Goal: Transaction & Acquisition: Purchase product/service

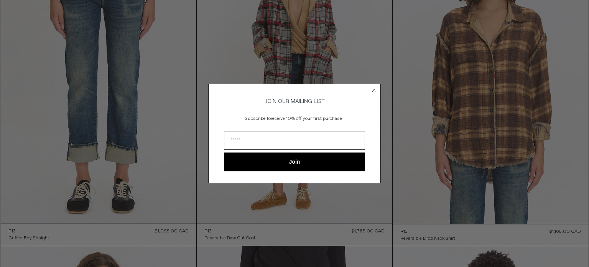
click at [371, 87] on circle "Close dialog" at bounding box center [373, 90] width 7 height 7
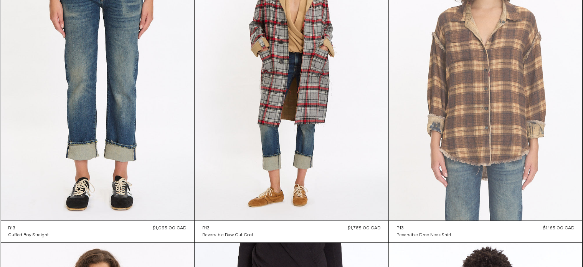
click at [448, 112] on at bounding box center [485, 75] width 194 height 290
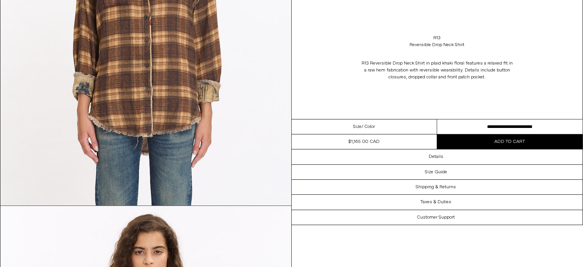
scroll to position [153, 0]
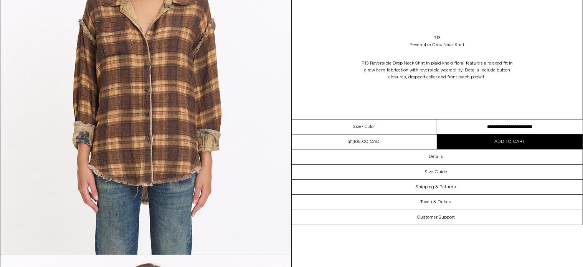
click at [403, 123] on div "Size / Color" at bounding box center [363, 126] width 145 height 15
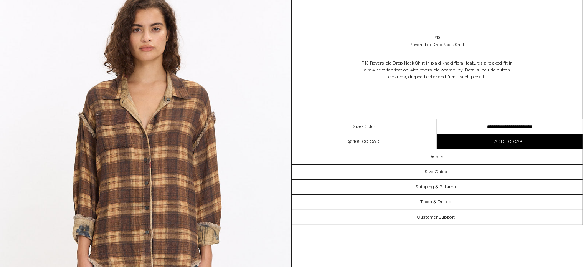
scroll to position [115, 0]
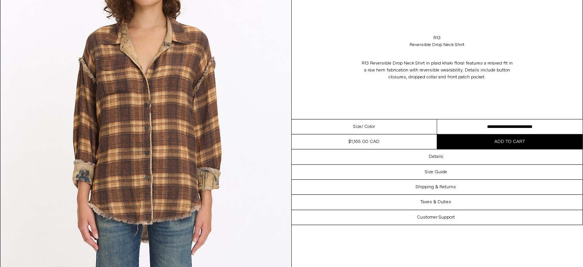
click at [472, 127] on select "**********" at bounding box center [509, 126] width 145 height 15
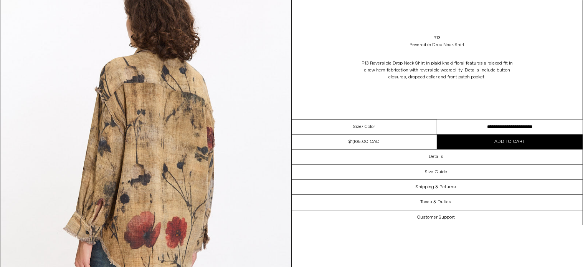
scroll to position [1956, 0]
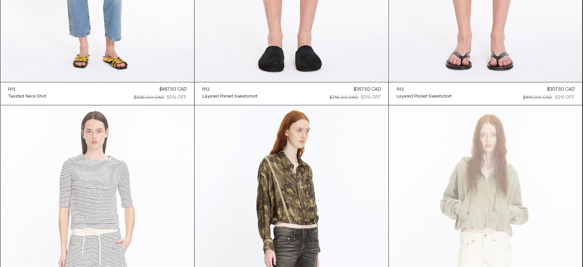
scroll to position [1913, 0]
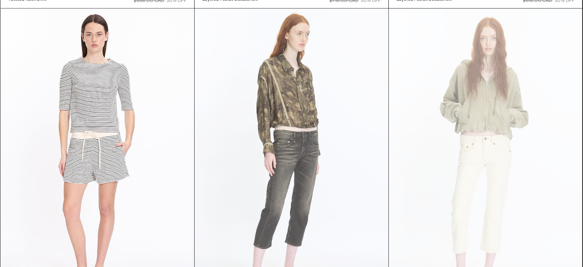
click at [305, 100] on at bounding box center [291, 153] width 194 height 290
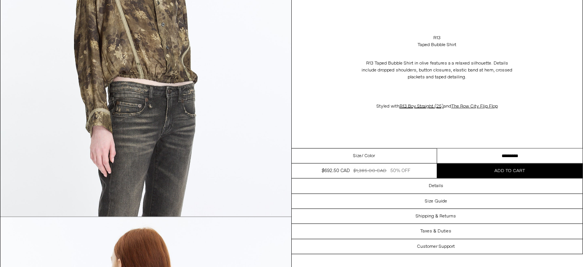
scroll to position [920, 0]
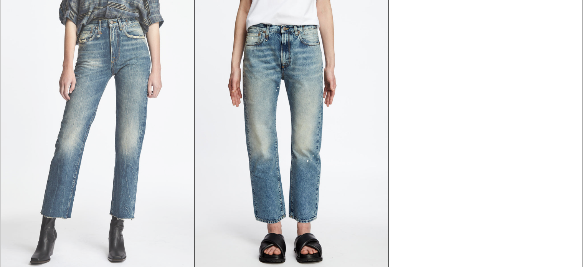
scroll to position [4508, 0]
